Goal: Information Seeking & Learning: Learn about a topic

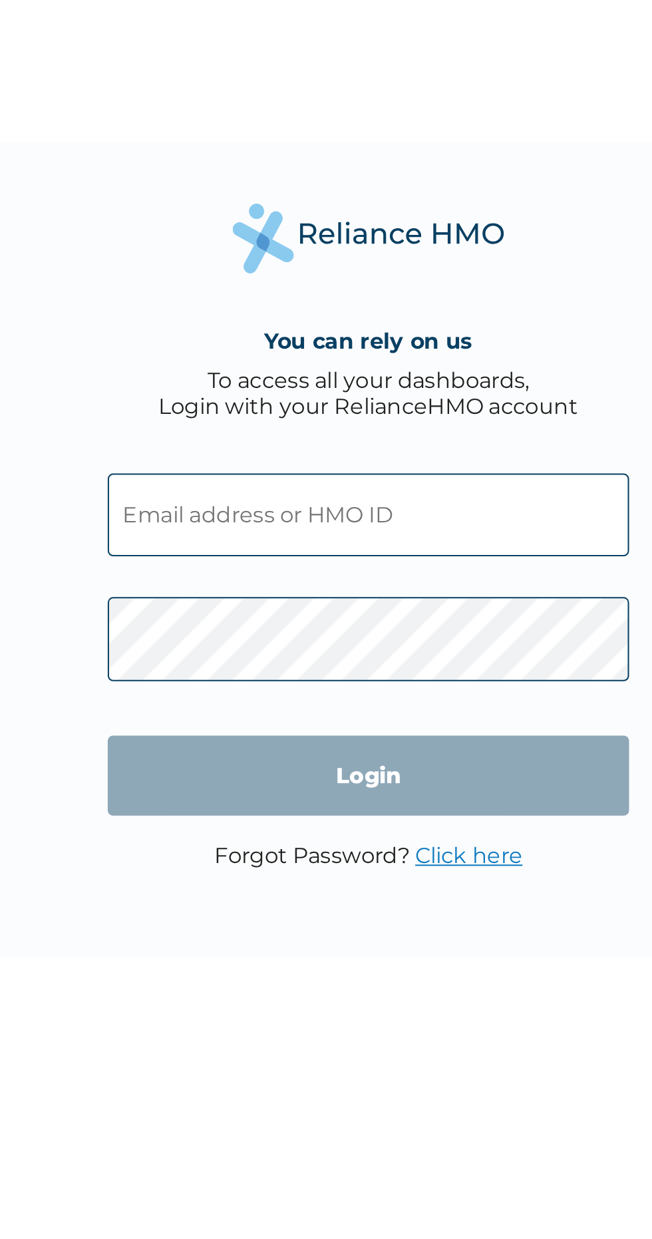
click at [400, 596] on input "text" at bounding box center [326, 602] width 256 height 41
type input "ZEI/10074/A"
click input "Login" at bounding box center [326, 730] width 256 height 39
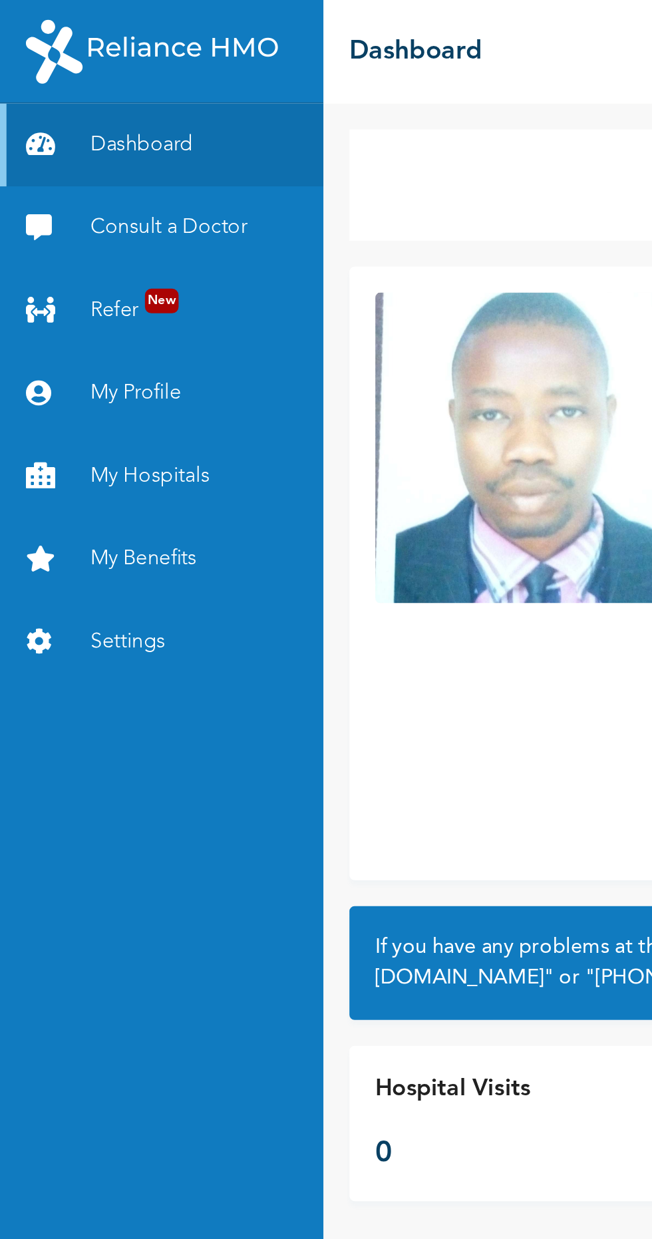
click at [133, 244] on link "My Hospitals" at bounding box center [83, 245] width 166 height 43
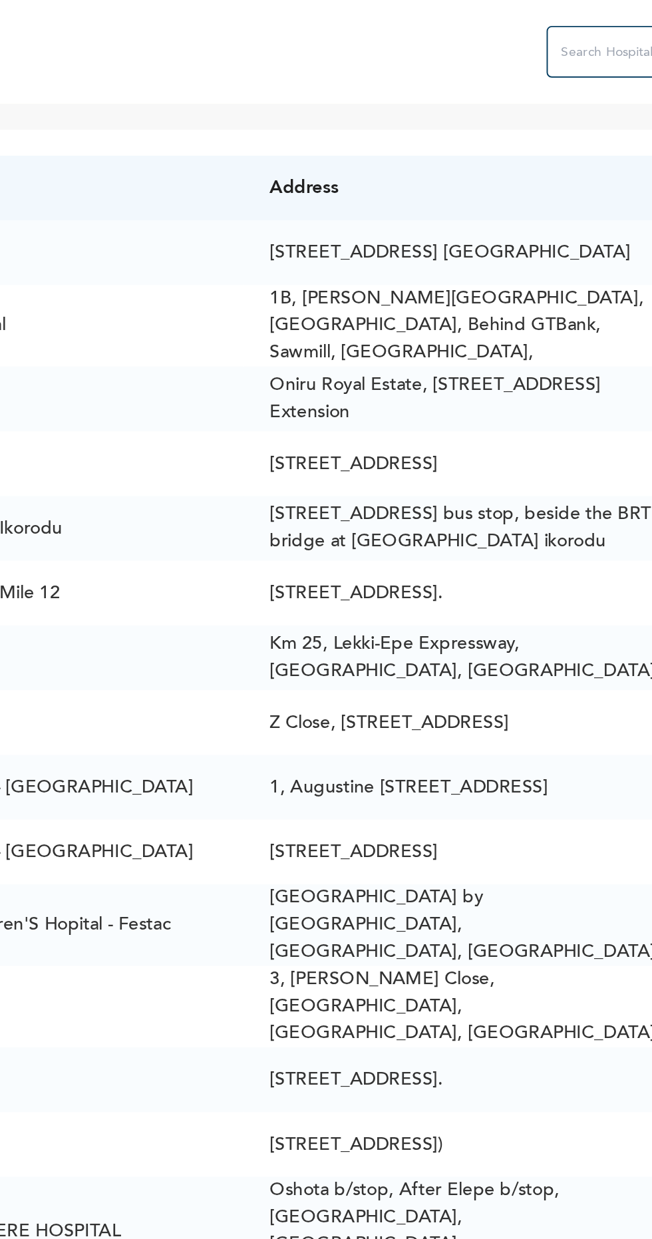
click at [612, 27] on input "text" at bounding box center [651, 26] width 106 height 27
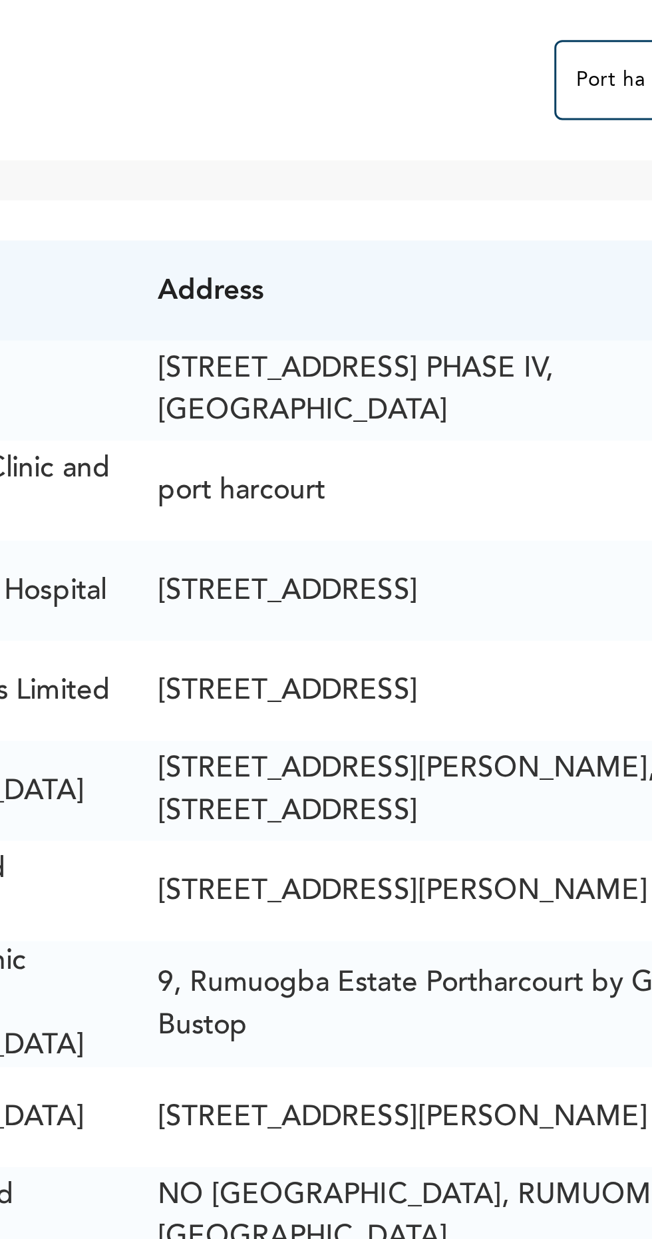
type input "Port ha"
click at [438, 130] on td "[STREET_ADDRESS] PHASE IV, [GEOGRAPHIC_DATA]" at bounding box center [425, 129] width 222 height 33
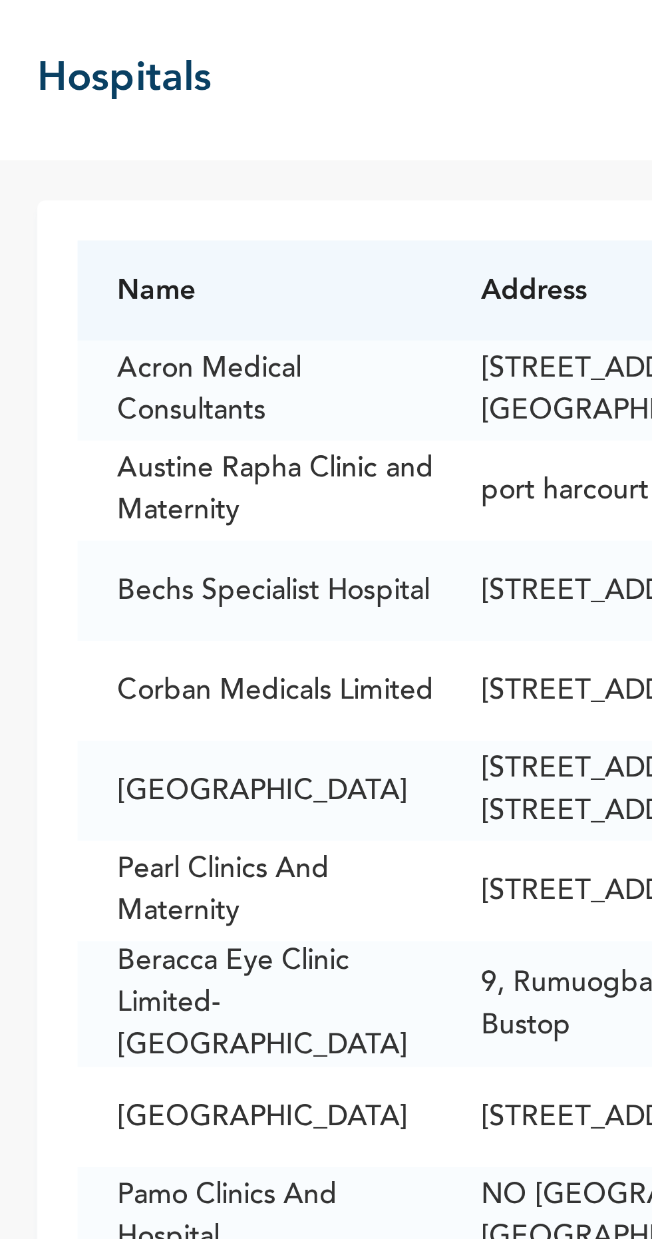
click at [314, 127] on td "Acron Medical Consultants" at bounding box center [253, 129] width 121 height 33
click at [312, 160] on td "Austine Rapha Clinic and Maternity" at bounding box center [253, 162] width 121 height 33
click at [314, 128] on td "Acron Medical Consultants" at bounding box center [253, 129] width 121 height 33
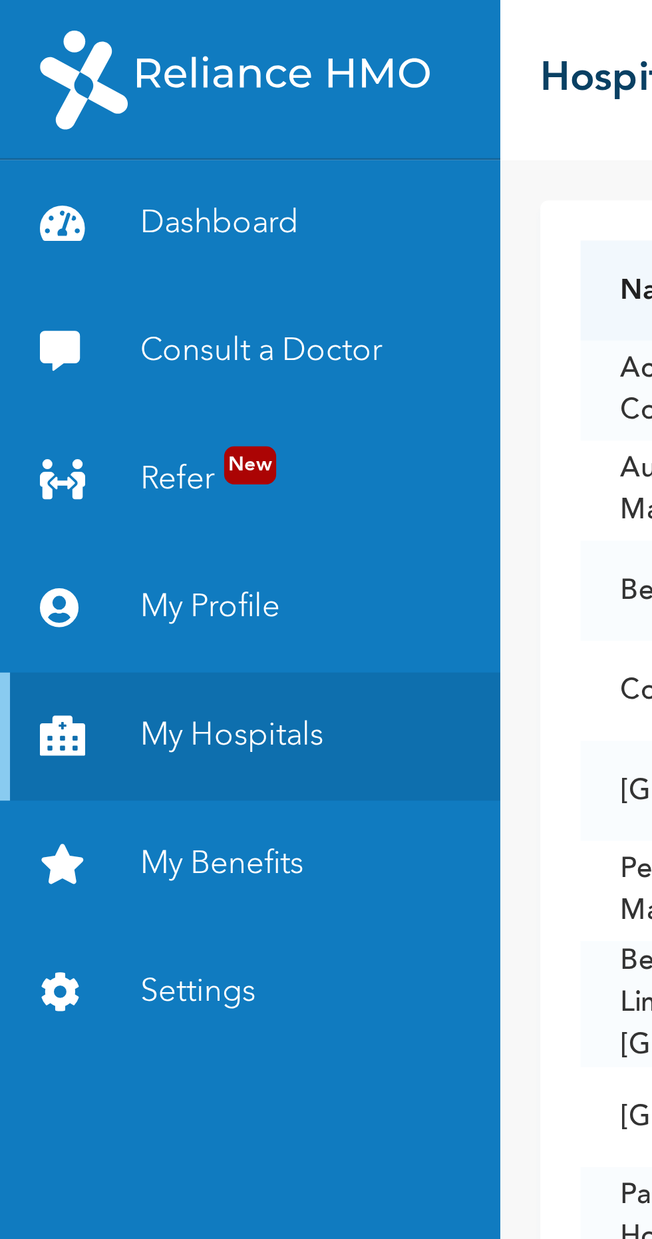
click at [110, 285] on link "My Benefits" at bounding box center [83, 287] width 166 height 43
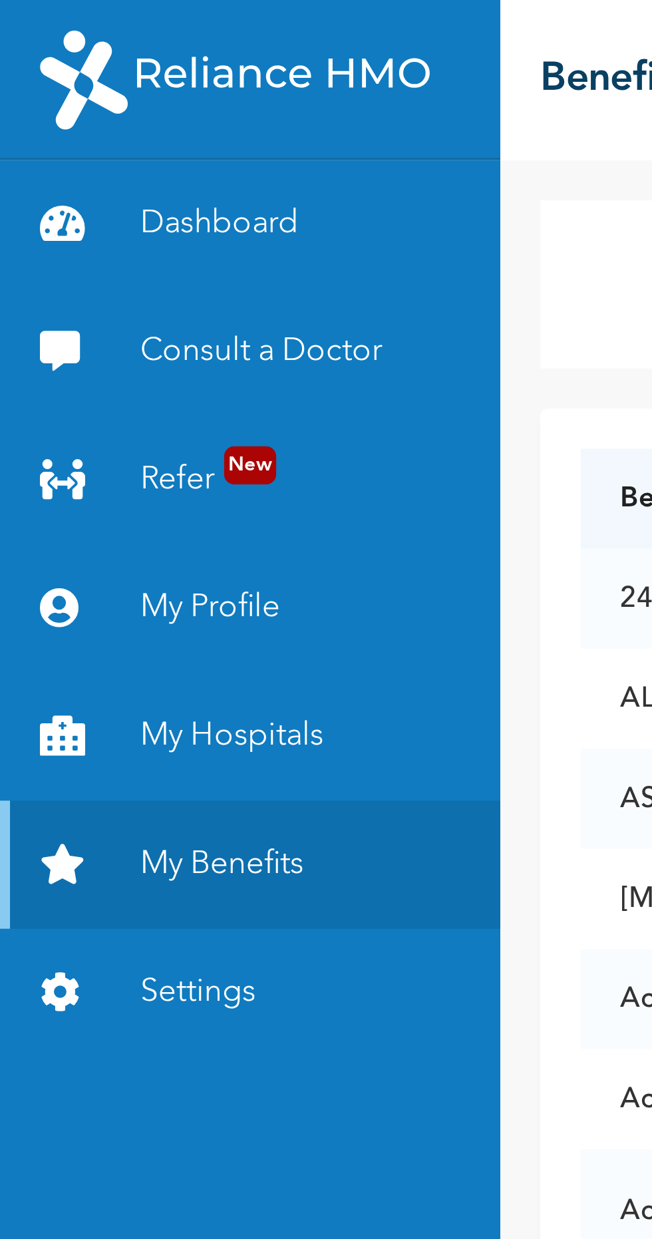
click at [152, 64] on link "Dashboard" at bounding box center [83, 74] width 166 height 43
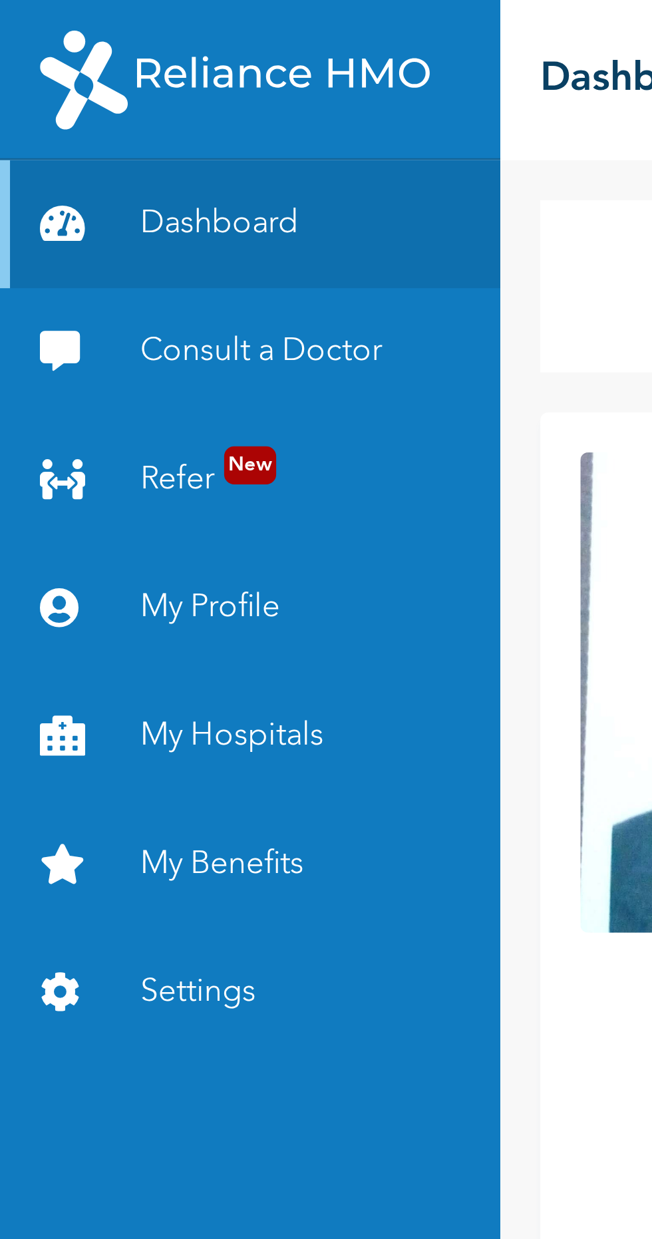
click at [111, 295] on link "My Benefits" at bounding box center [83, 287] width 166 height 43
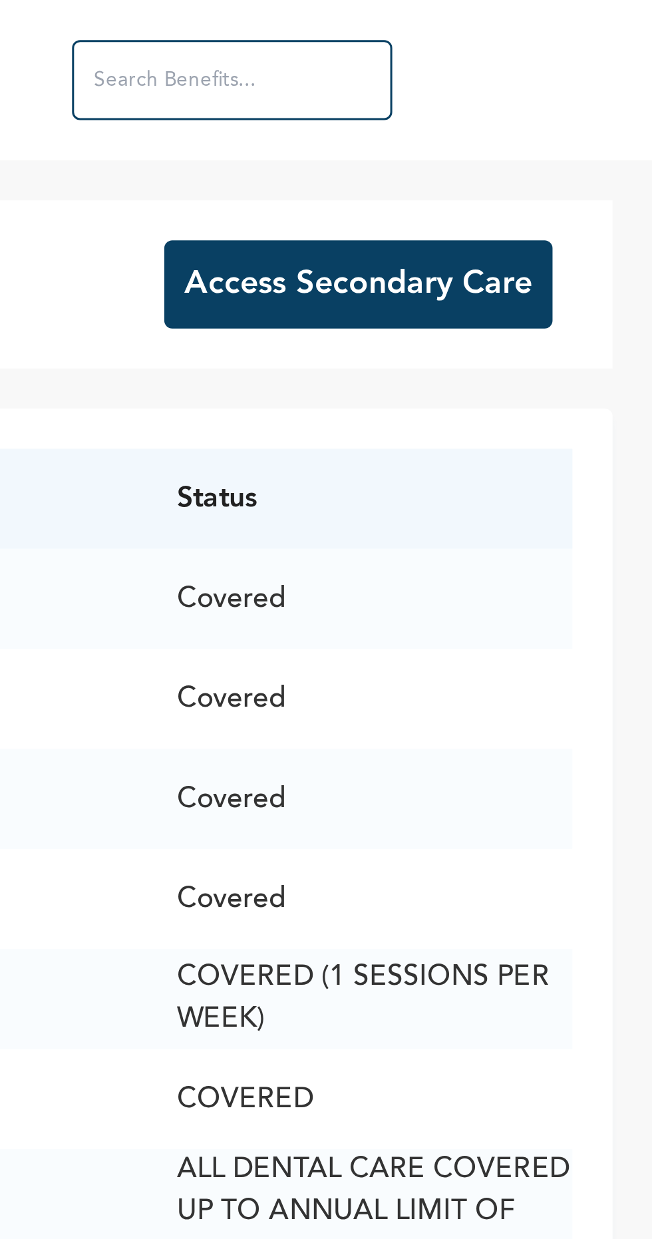
click at [570, 93] on button "Access Secondary Care" at bounding box center [554, 94] width 129 height 29
click at [551, 25] on input "text" at bounding box center [512, 26] width 106 height 27
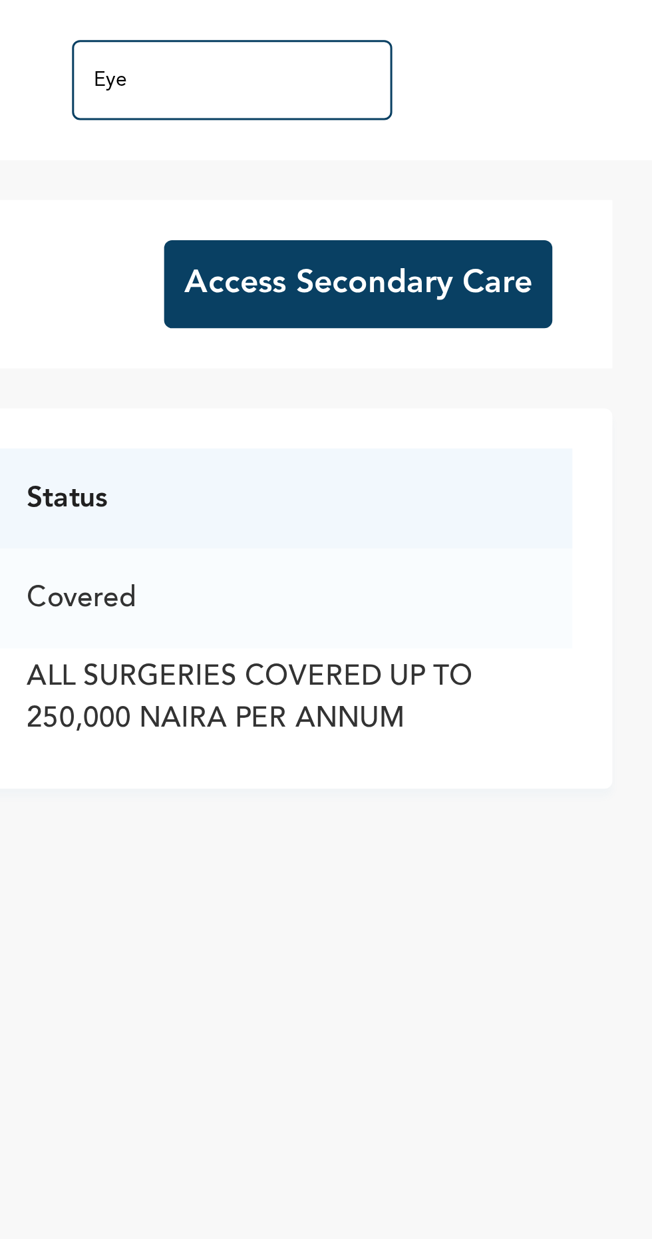
click at [558, 26] on input "Eye" at bounding box center [512, 26] width 106 height 27
type input "E"
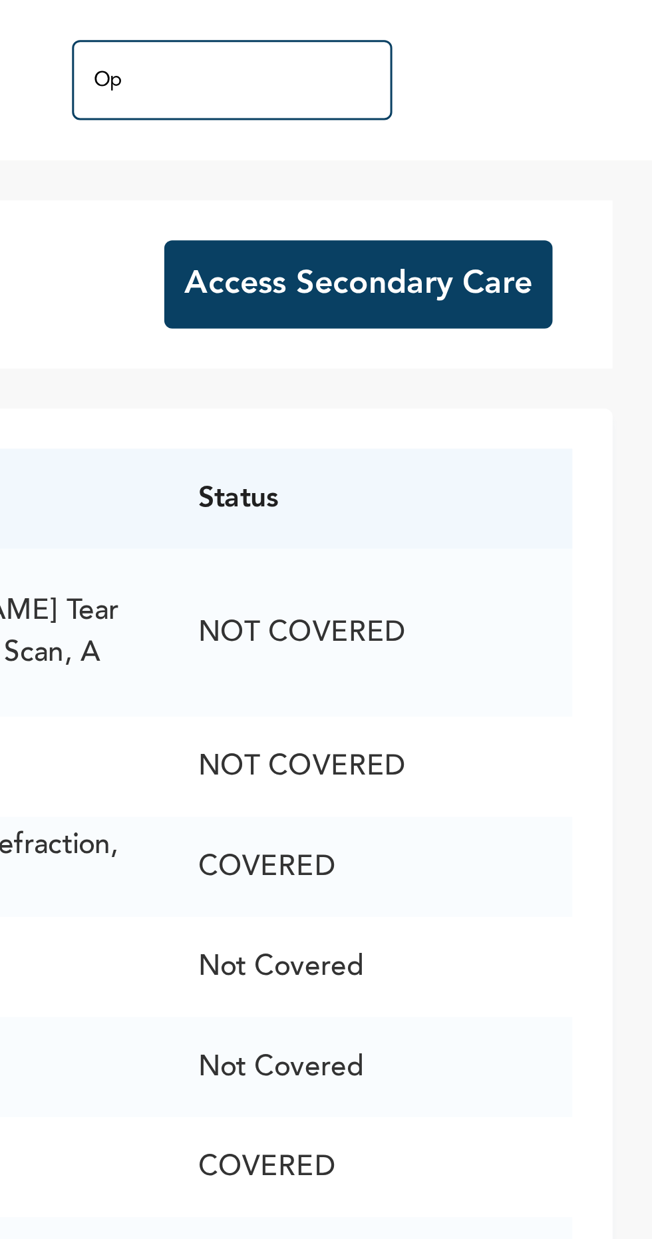
type input "O"
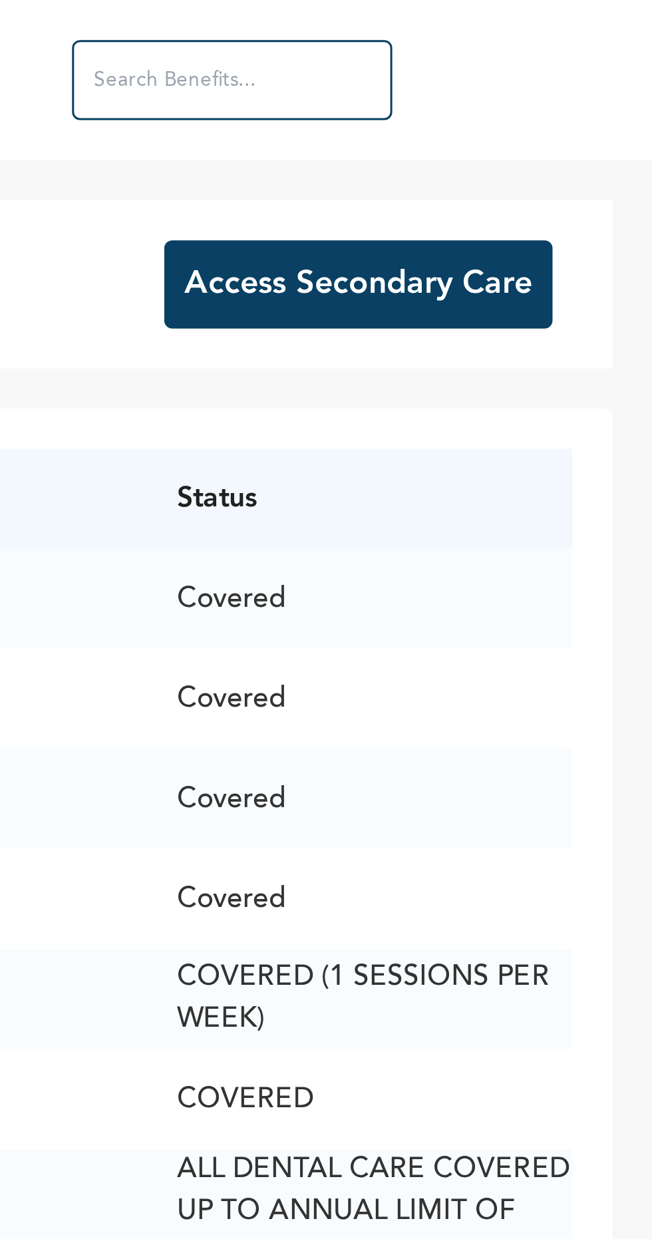
click at [542, 23] on input "text" at bounding box center [512, 26] width 106 height 27
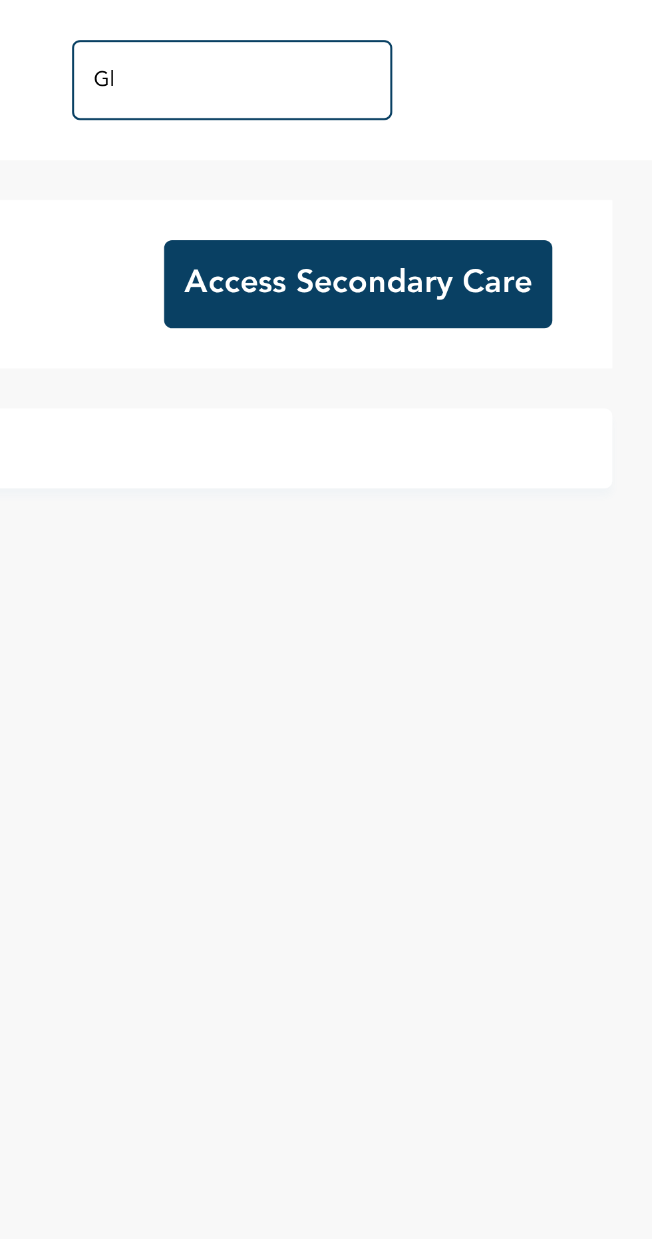
type input "G"
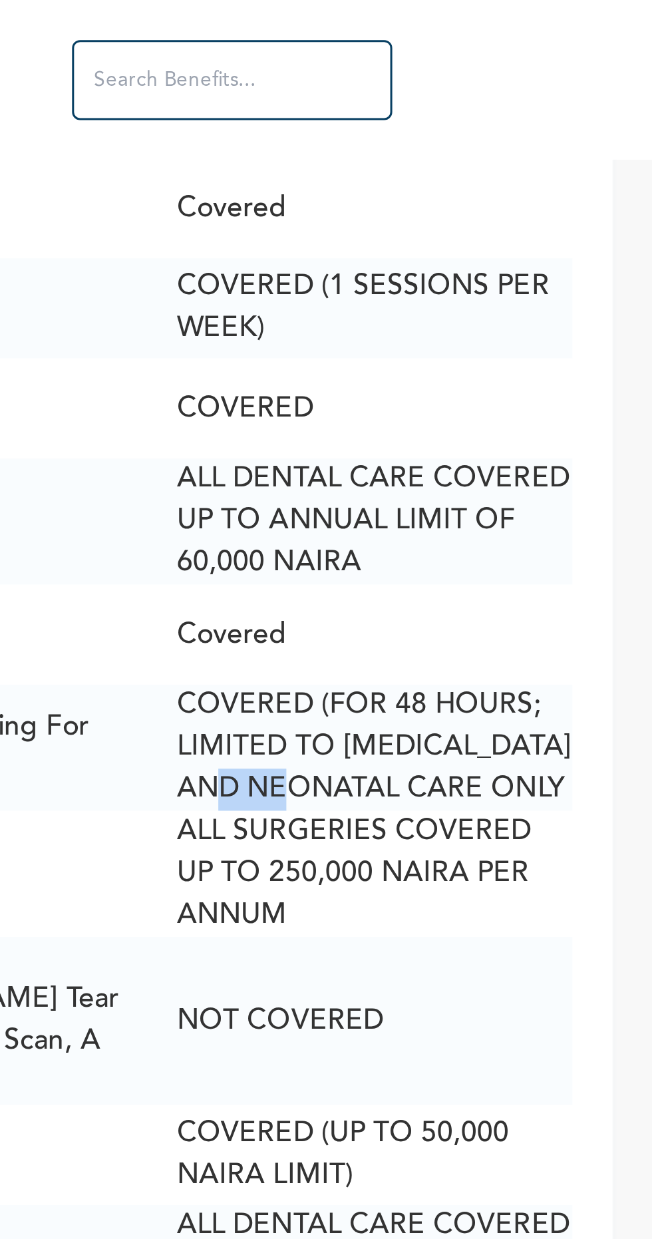
click at [546, 301] on td "ALL SURGERIES COVERED UP TO 250,000 NAIRA PER ANNUM" at bounding box center [553, 291] width 145 height 42
click at [543, 303] on td "ALL SURGERIES COVERED UP TO 250,000 NAIRA PER ANNUM" at bounding box center [553, 291] width 145 height 42
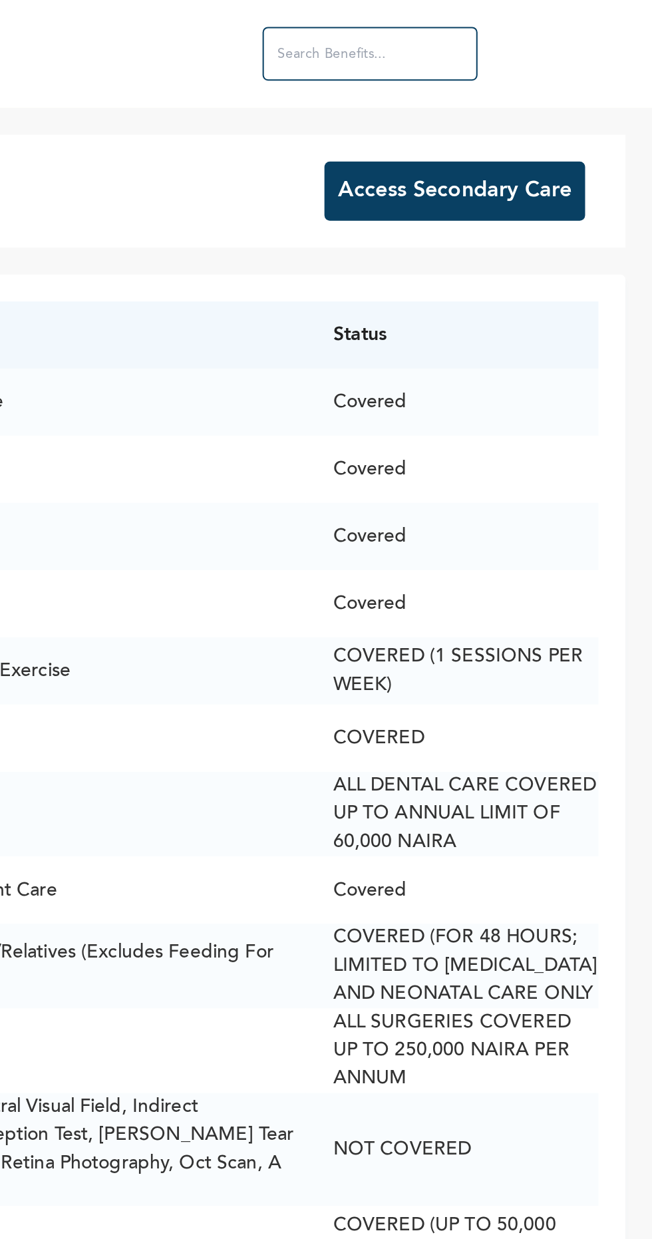
click at [542, 23] on input "text" at bounding box center [512, 26] width 106 height 27
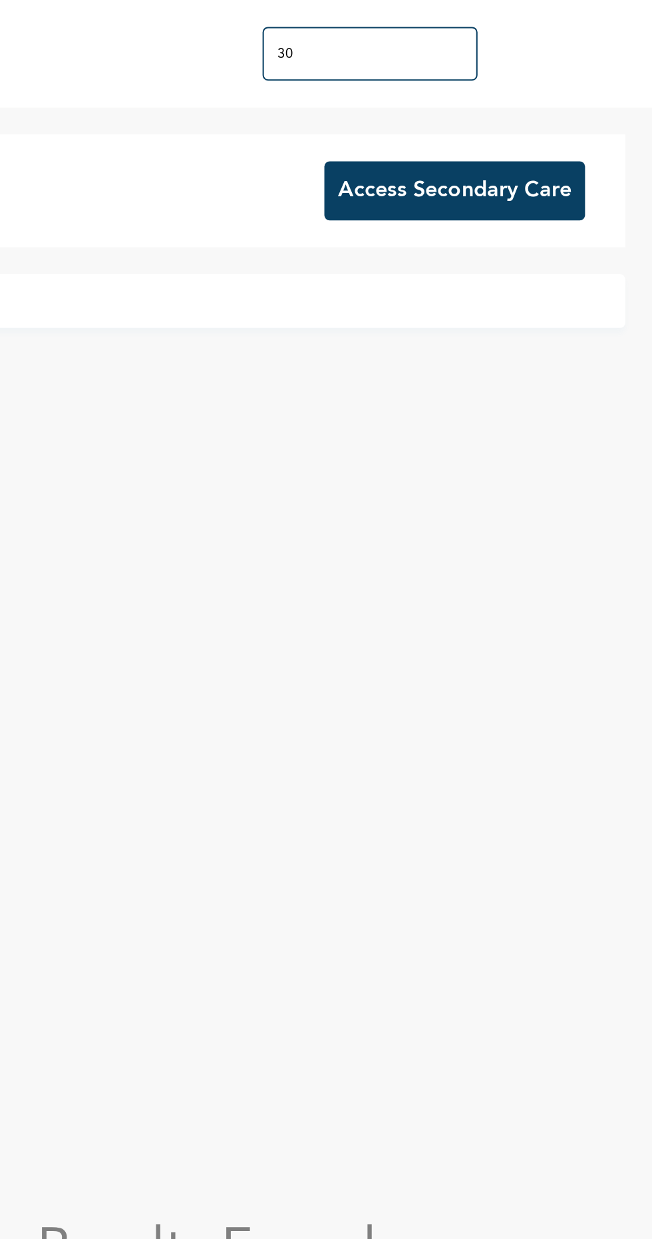
type input "3"
